Goal: Find specific page/section: Find specific page/section

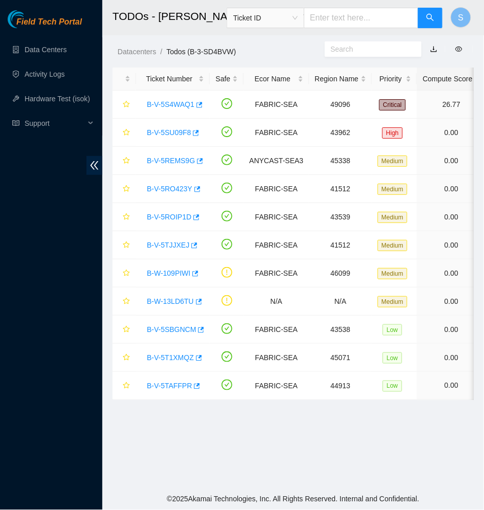
click at [62, 17] on span "Field Tech Portal" at bounding box center [48, 22] width 65 height 10
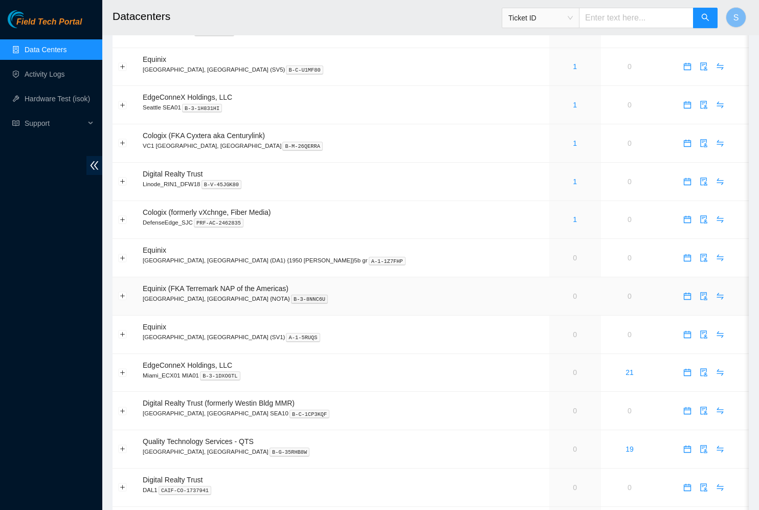
scroll to position [212, 0]
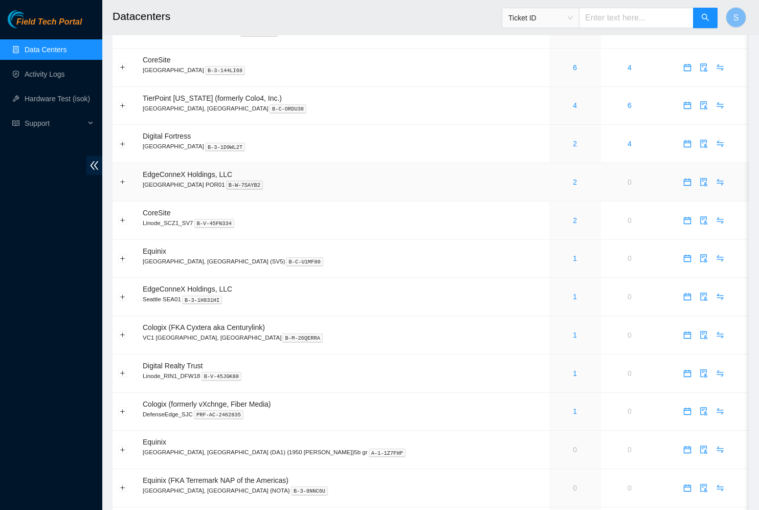
click at [555, 185] on div "2" at bounding box center [575, 182] width 40 height 11
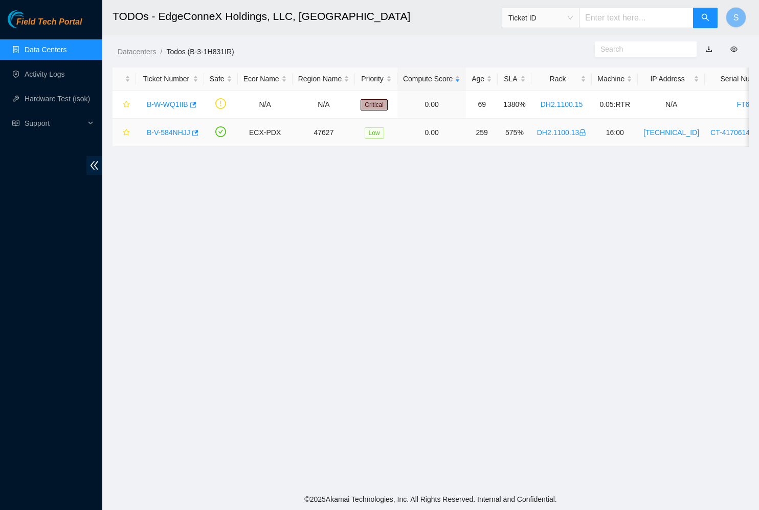
click at [174, 135] on link "B-V-584NHJJ" at bounding box center [168, 132] width 43 height 8
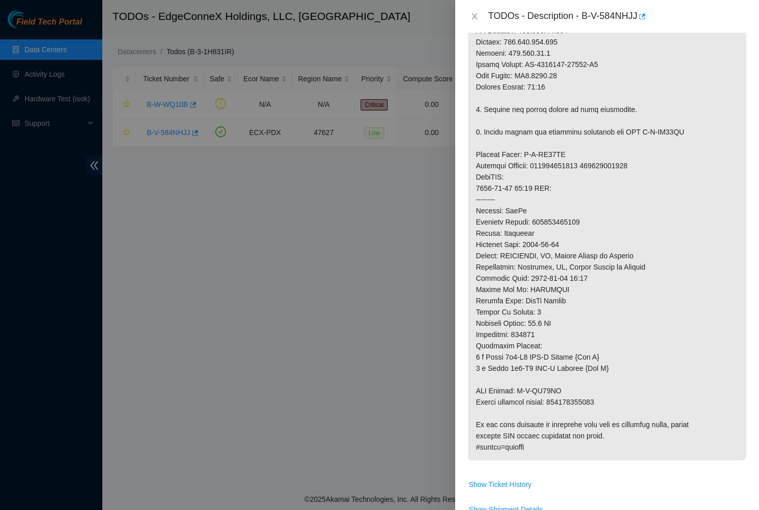
scroll to position [492, 0]
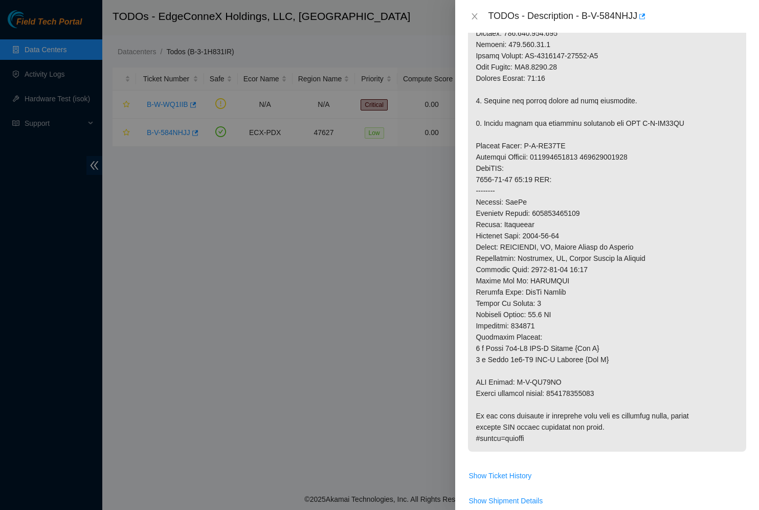
click at [231, 250] on div at bounding box center [379, 255] width 759 height 510
